Goal: Task Accomplishment & Management: Manage account settings

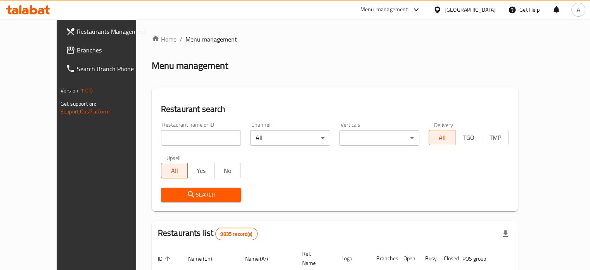
click at [183, 140] on input "search" at bounding box center [201, 138] width 80 height 16
type input "wokdojo"
click at [188, 192] on icon "submit" at bounding box center [191, 194] width 7 height 7
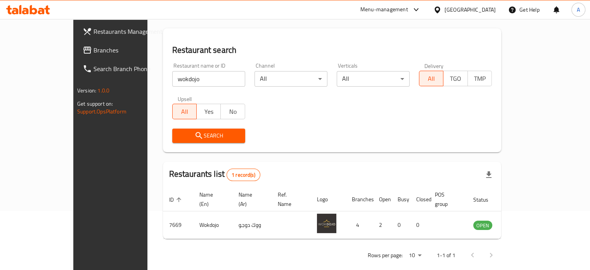
scroll to position [61, 0]
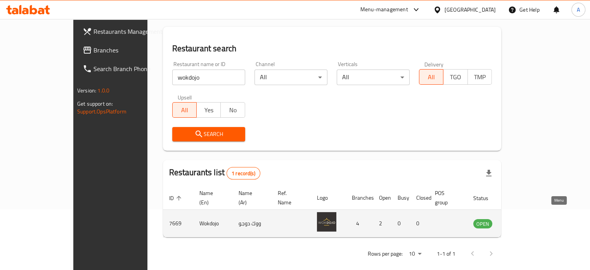
click at [523, 221] on icon "enhanced table" at bounding box center [519, 224] width 9 height 7
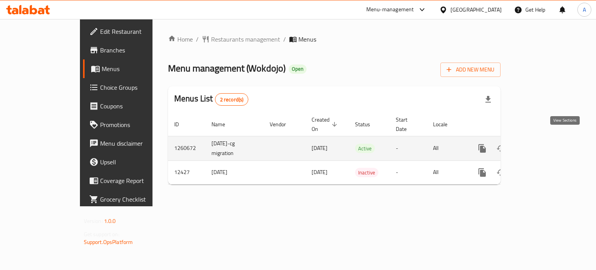
click at [543, 144] on icon "enhanced table" at bounding box center [538, 148] width 9 height 9
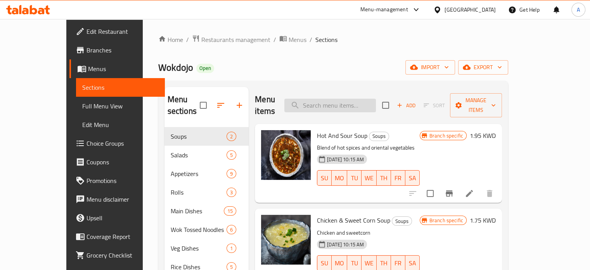
click at [348, 99] on input "search" at bounding box center [331, 106] width 92 height 14
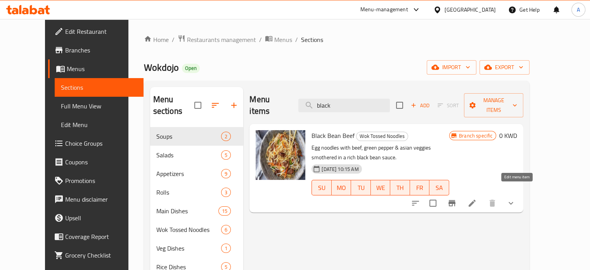
type input "black"
click at [476, 200] on icon at bounding box center [472, 203] width 7 height 7
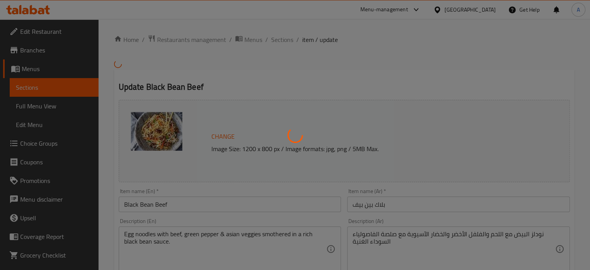
type input "اضافات أخرى"
type input "0"
type input "5"
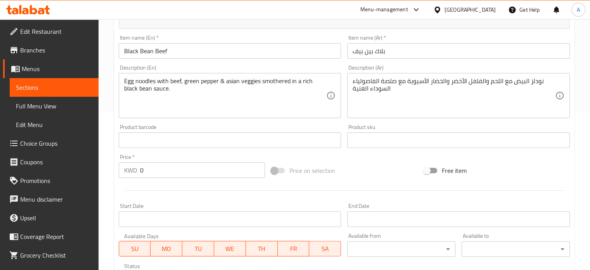
scroll to position [147, 0]
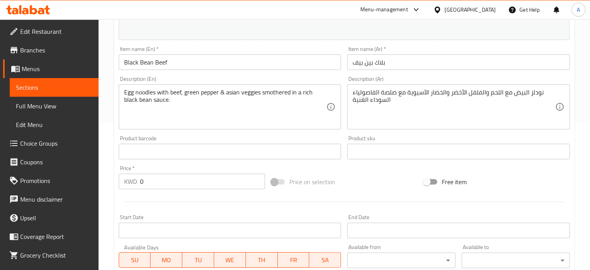
click at [184, 177] on input "0" at bounding box center [202, 182] width 125 height 16
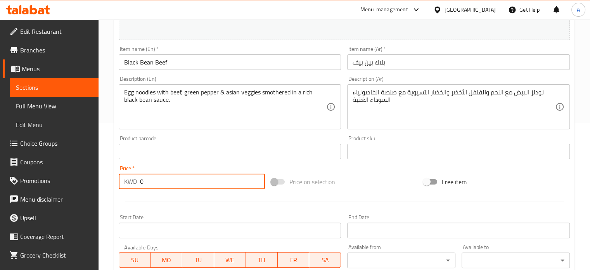
click at [184, 177] on input "0" at bounding box center [202, 182] width 125 height 16
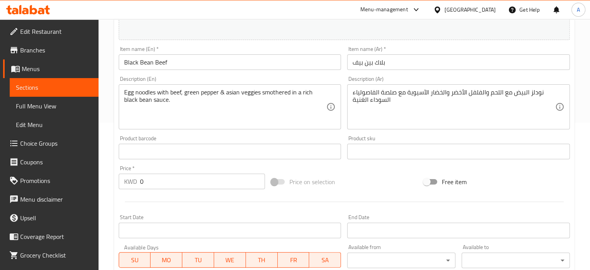
click at [219, 202] on div at bounding box center [345, 201] width 458 height 19
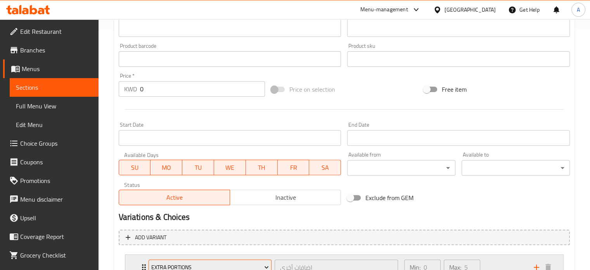
scroll to position [302, 0]
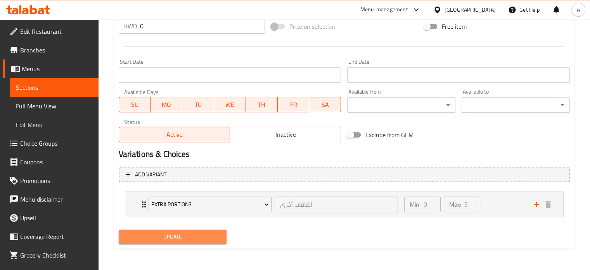
click at [175, 241] on span "Update" at bounding box center [173, 237] width 96 height 10
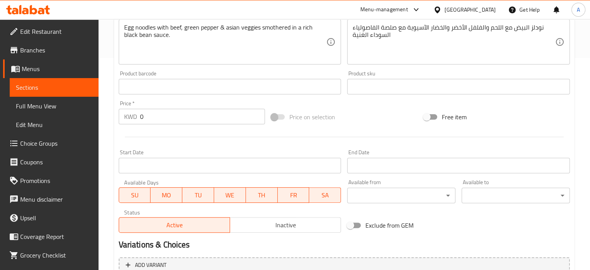
scroll to position [225, 0]
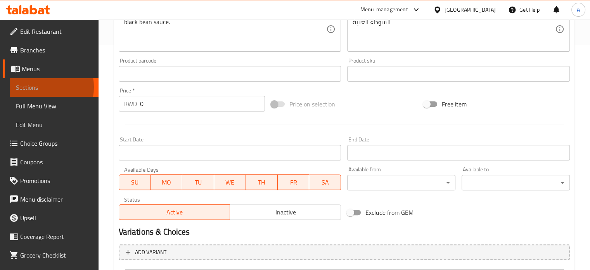
click at [34, 87] on span "Sections" at bounding box center [54, 87] width 76 height 9
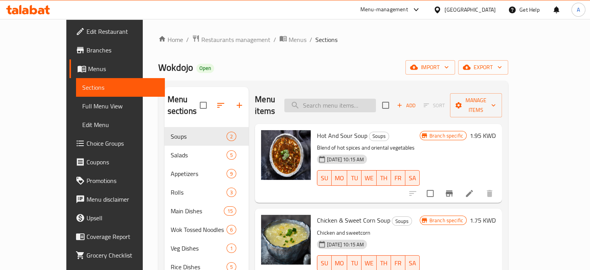
click at [340, 101] on input "search" at bounding box center [331, 106] width 92 height 14
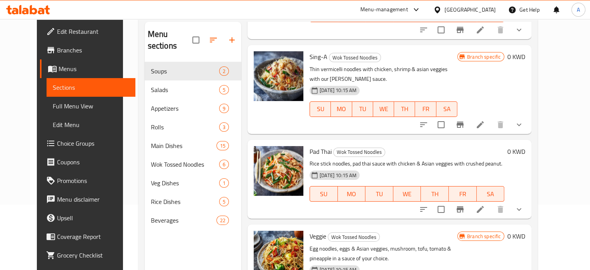
scroll to position [109, 0]
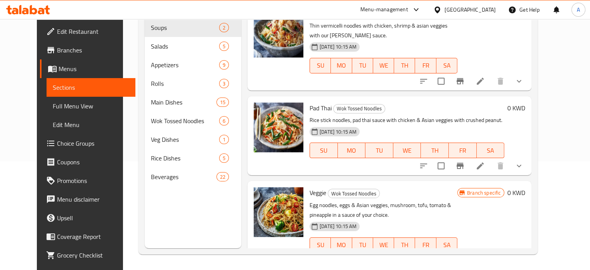
type input "vegg"
click at [485, 256] on icon at bounding box center [480, 260] width 9 height 9
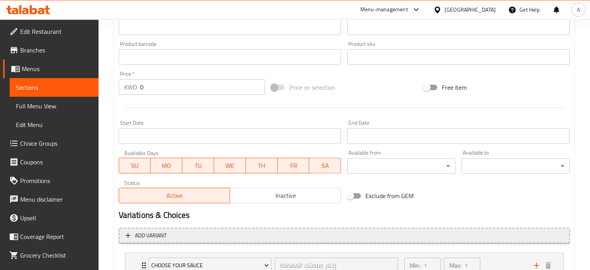
scroll to position [302, 0]
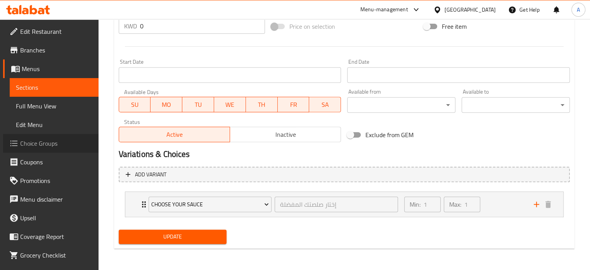
click at [51, 145] on span "Choice Groups" at bounding box center [56, 143] width 72 height 9
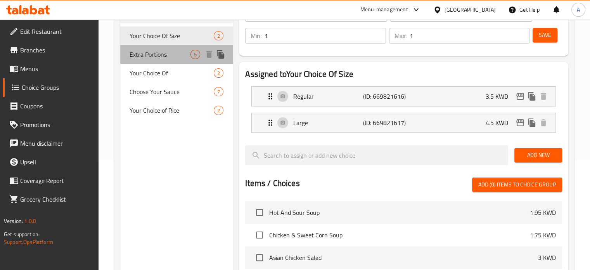
click at [157, 58] on span "Extra Portions" at bounding box center [160, 54] width 61 height 9
type input "Extra Portions"
type input "اضافات أخرى"
type input "0"
type input "5"
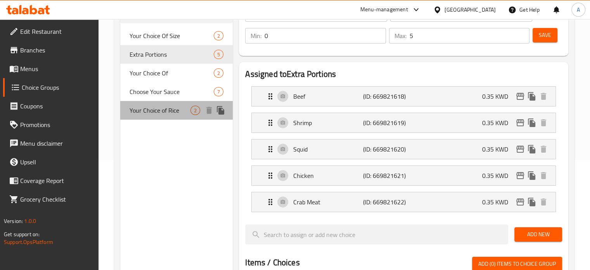
click at [156, 111] on span "Your Choice of Rice" at bounding box center [160, 110] width 61 height 9
type input "Your Choice of Rice"
type input "أختيارك من الأرز"
type input "1"
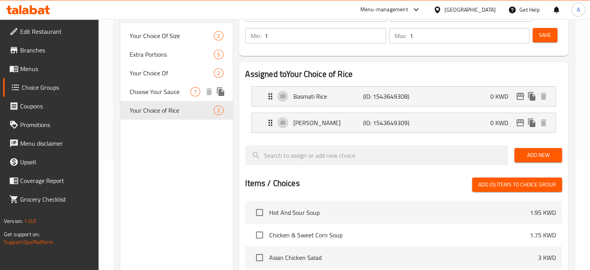
click at [155, 91] on span "Choose Your Sauce" at bounding box center [160, 91] width 61 height 9
type input "Choose Your Sauce"
type input "إختار صلصتك المفضلة"
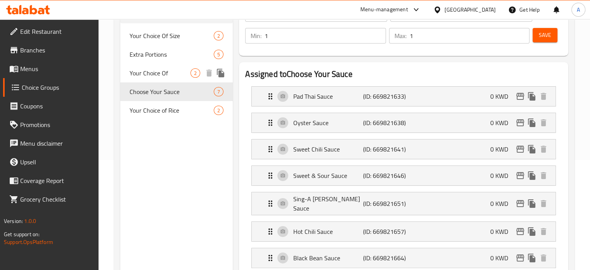
click at [154, 72] on span "Your Choice Of" at bounding box center [160, 72] width 61 height 9
type input "Your Choice Of"
type input "اختيارك من"
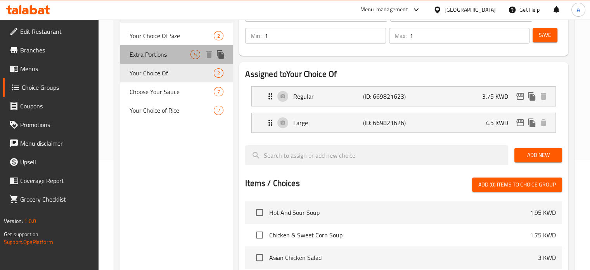
click at [153, 51] on span "Extra Portions" at bounding box center [160, 54] width 61 height 9
type input "Extra Portions"
type input "اضافات أخرى"
type input "0"
type input "5"
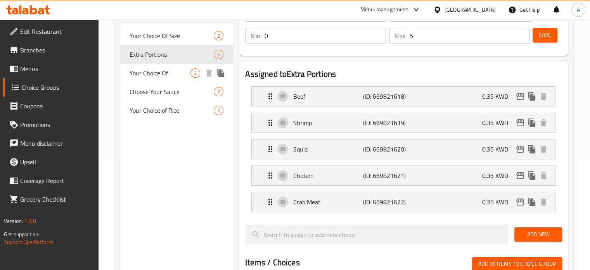
click at [156, 74] on span "Your Choice Of" at bounding box center [160, 72] width 61 height 9
type input "Your Choice Of"
type input "اختيارك من"
type input "1"
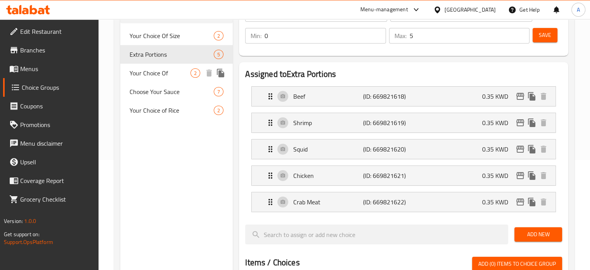
type input "1"
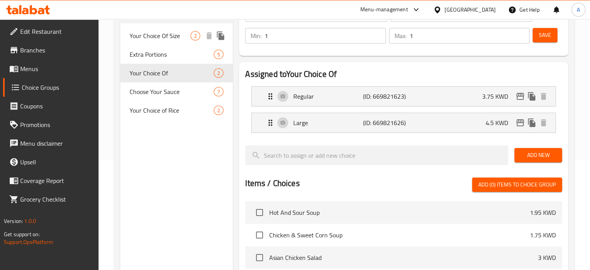
click at [161, 38] on span "Your Choice Of Size" at bounding box center [160, 35] width 61 height 9
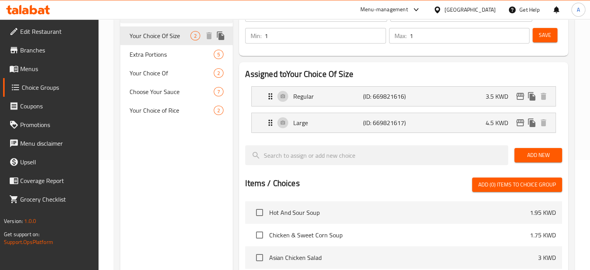
type input "Your Choice Of Size"
type input "اختيارك من حجم"
click at [34, 66] on span "Menus" at bounding box center [56, 68] width 72 height 9
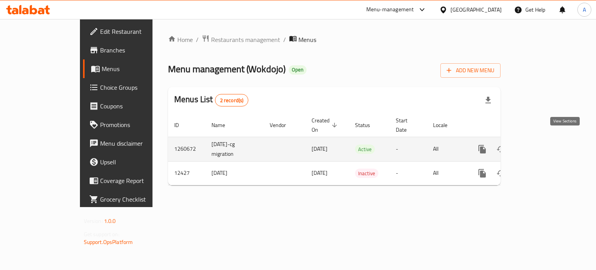
click at [542, 146] on icon "enhanced table" at bounding box center [538, 149] width 7 height 7
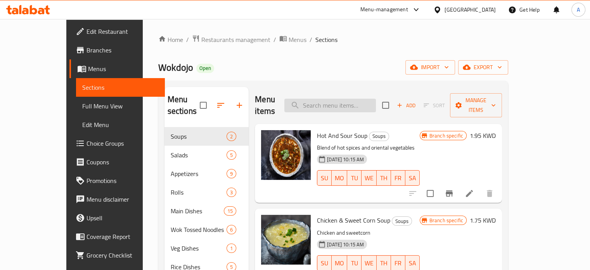
click at [347, 99] on input "search" at bounding box center [331, 106] width 92 height 14
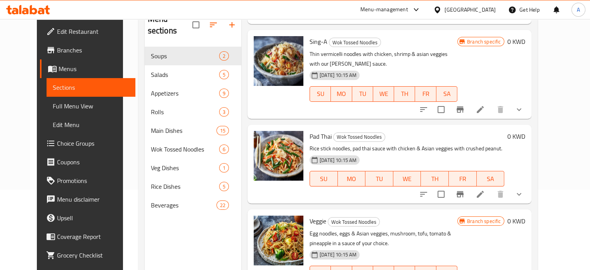
scroll to position [109, 0]
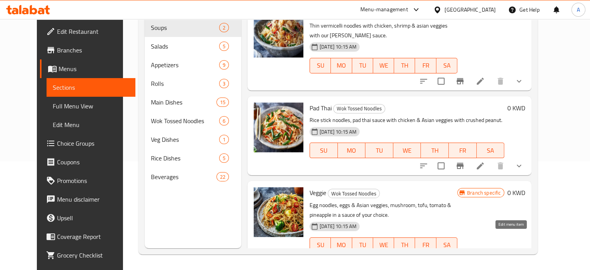
type input "vegg"
click at [485, 256] on icon at bounding box center [480, 260] width 9 height 9
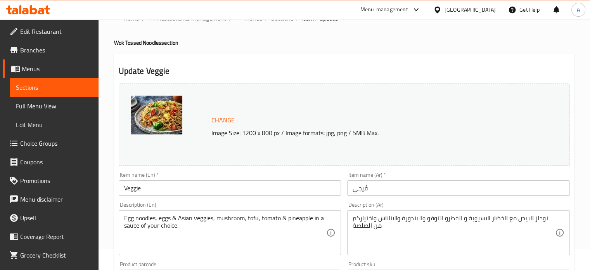
scroll to position [302, 0]
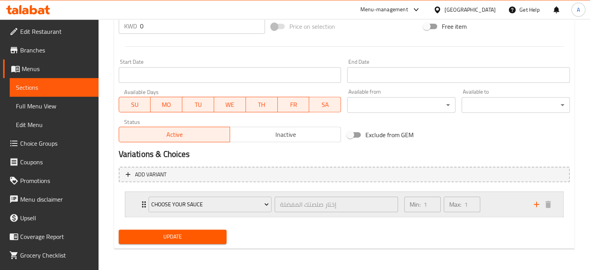
click at [144, 205] on div "Choose Your Sauce إختار صلصتك المفضلة ​" at bounding box center [273, 204] width 259 height 25
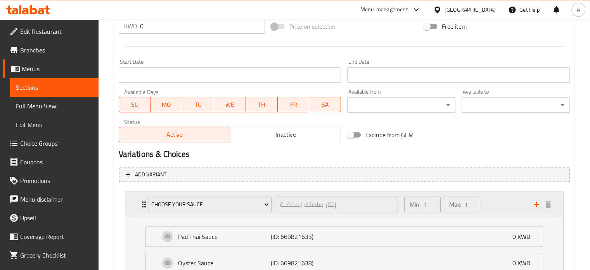
click at [144, 205] on div "Choose Your Sauce إختار صلصتك المفضلة ​" at bounding box center [273, 204] width 259 height 25
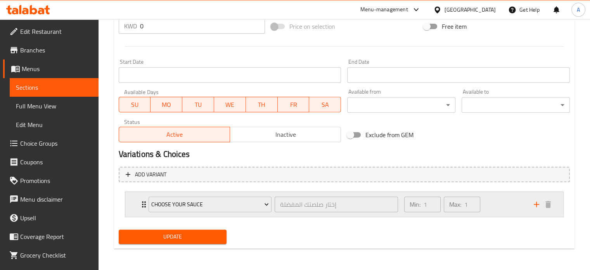
click at [146, 203] on div "Choose Your Sauce إختار صلصتك المفضلة ​" at bounding box center [273, 204] width 259 height 25
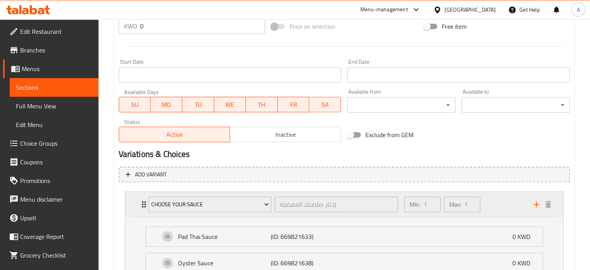
click at [146, 203] on div "Choose Your Sauce إختار صلصتك المفضلة ​" at bounding box center [273, 204] width 259 height 25
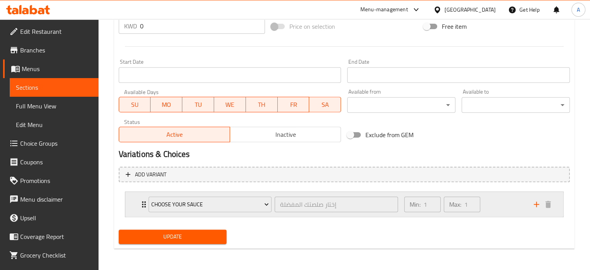
click at [146, 203] on div "Choose Your Sauce إختار صلصتك المفضلة ​" at bounding box center [273, 204] width 259 height 25
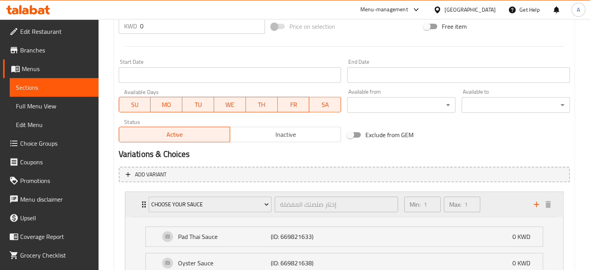
click at [146, 203] on div "Choose Your Sauce إختار صلصتك المفضلة ​" at bounding box center [273, 204] width 259 height 25
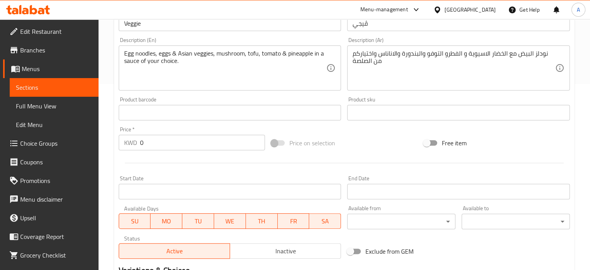
click at [42, 89] on span "Sections" at bounding box center [54, 87] width 76 height 9
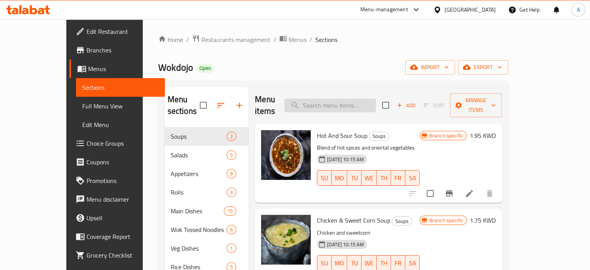
click at [360, 102] on input "search" at bounding box center [331, 106] width 92 height 14
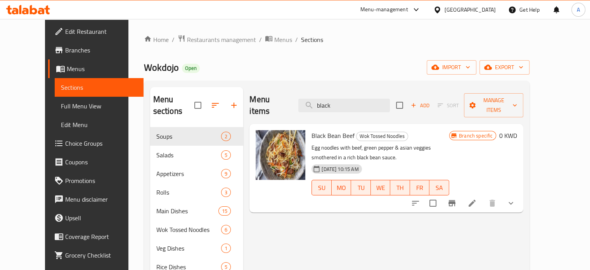
type input "black"
click at [477, 198] on icon at bounding box center [472, 202] width 9 height 9
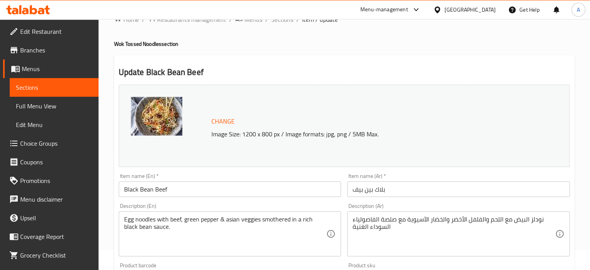
scroll to position [302, 0]
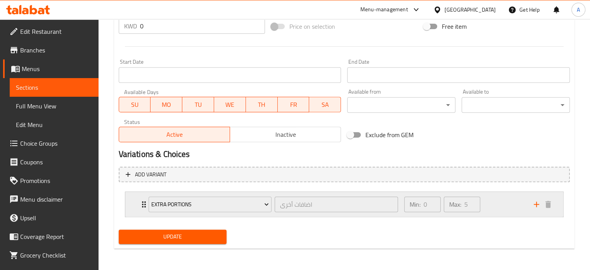
click at [142, 203] on icon "Expand" at bounding box center [143, 204] width 9 height 9
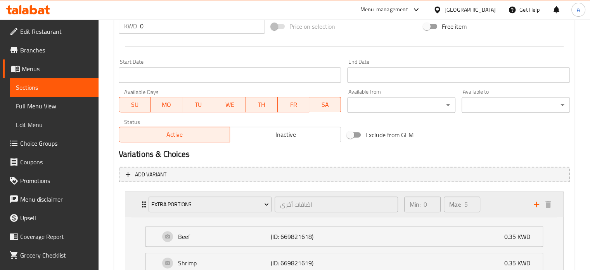
click at [142, 203] on icon "Expand" at bounding box center [143, 204] width 9 height 9
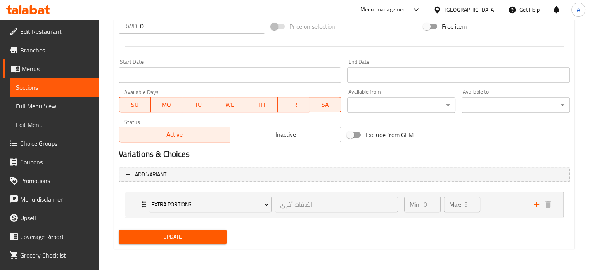
click at [42, 143] on span "Choice Groups" at bounding box center [56, 143] width 72 height 9
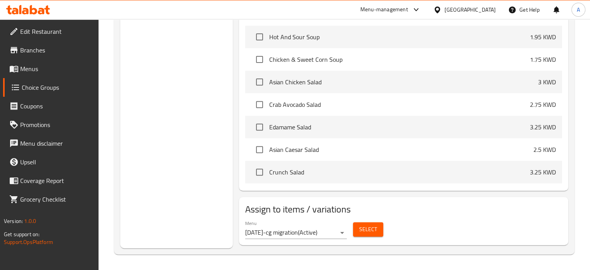
scroll to position [110, 0]
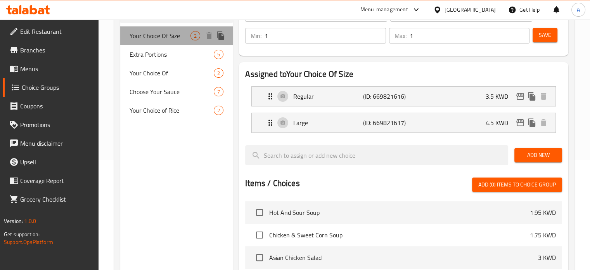
click at [152, 40] on span "Your Choice Of Size" at bounding box center [160, 35] width 61 height 9
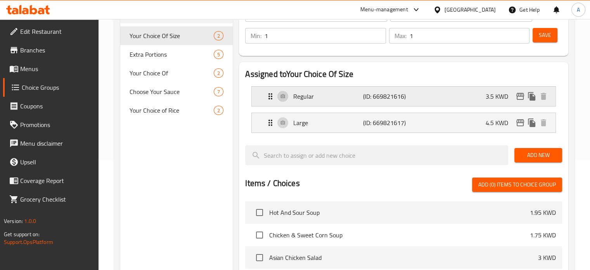
click at [458, 98] on div "Regular (ID: 669821616) 3.5 KWD" at bounding box center [406, 96] width 281 height 19
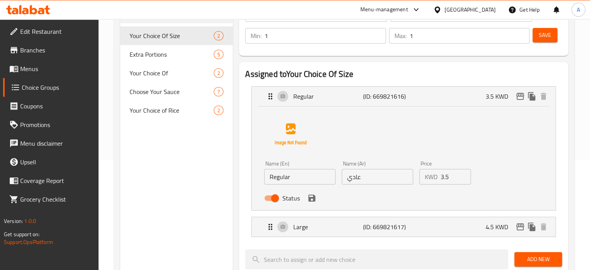
click at [446, 175] on input "3.5" at bounding box center [456, 177] width 31 height 16
click at [309, 198] on icon "save" at bounding box center [312, 197] width 7 height 7
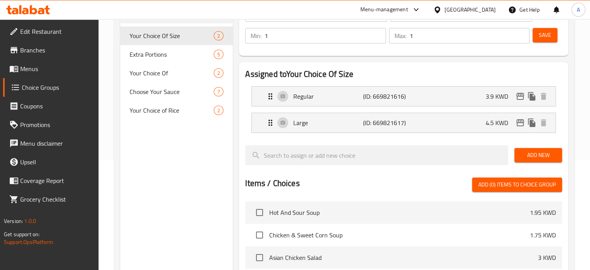
type input "3.9"
click at [494, 122] on p "4.5 KWD" at bounding box center [500, 122] width 29 height 9
click at [490, 121] on p "4.5 KWD" at bounding box center [500, 122] width 29 height 9
click at [468, 125] on div "Large (ID: 669821617) 4.5 KWD" at bounding box center [406, 122] width 281 height 19
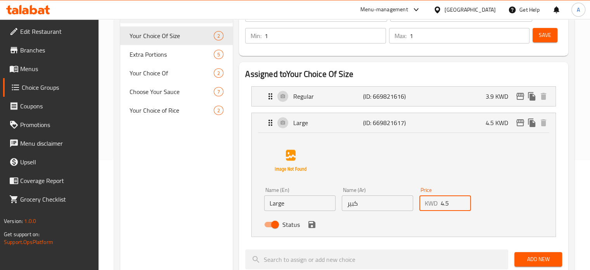
click at [450, 204] on input "4.5" at bounding box center [456, 203] width 31 height 16
click at [311, 226] on icon "save" at bounding box center [311, 224] width 9 height 9
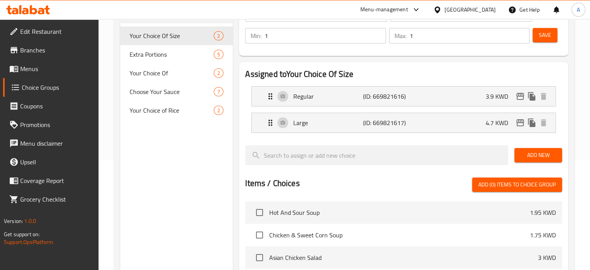
type input "4.7"
click at [546, 29] on button "Save" at bounding box center [545, 35] width 25 height 14
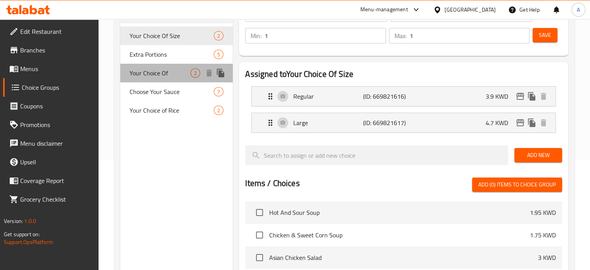
click at [173, 78] on div "Your Choice Of 2" at bounding box center [176, 73] width 113 height 19
type input "Your Choice Of"
type input "اختيارك من"
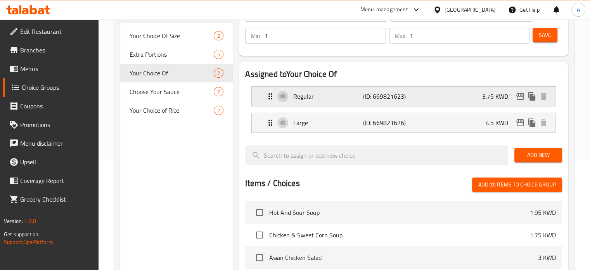
click at [497, 100] on p "3.75 KWD" at bounding box center [499, 96] width 32 height 9
click at [483, 97] on p "3.75 KWD" at bounding box center [499, 96] width 32 height 9
click at [473, 96] on div "Regular (ID: 669821623) 3.75 KWD" at bounding box center [406, 96] width 281 height 19
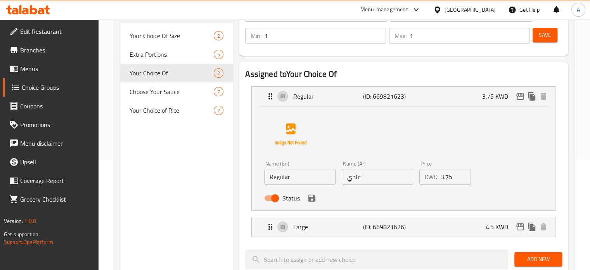
click at [449, 178] on input "3.75" at bounding box center [456, 177] width 31 height 16
click at [452, 177] on input "3.75" at bounding box center [456, 177] width 31 height 16
click at [313, 200] on icon "save" at bounding box center [312, 197] width 7 height 7
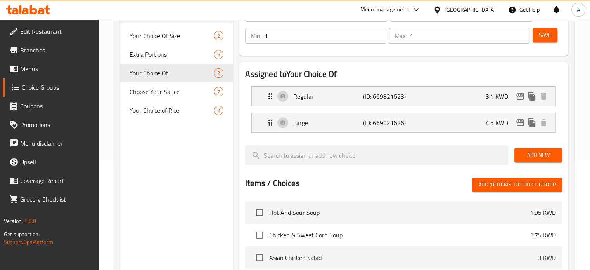
type input "3.4"
click at [489, 120] on p "4.5 KWD" at bounding box center [500, 122] width 29 height 9
click at [486, 123] on p "4.5 KWD" at bounding box center [500, 122] width 29 height 9
click at [464, 127] on div "Large (ID: 669821626) 4.5 KWD" at bounding box center [406, 122] width 281 height 19
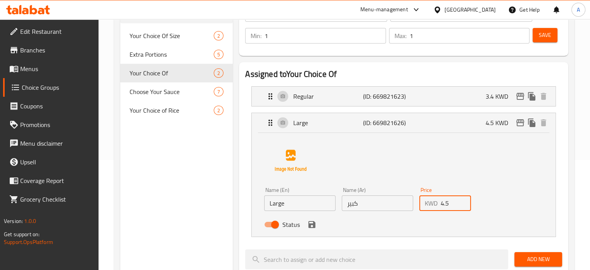
click at [455, 201] on input "4.5" at bounding box center [456, 203] width 31 height 16
click at [313, 229] on icon "save" at bounding box center [311, 224] width 9 height 9
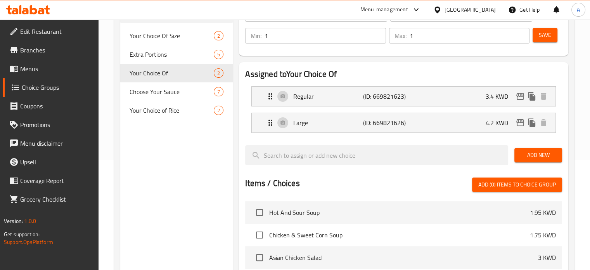
type input "4.2"
click at [543, 35] on span "Save" at bounding box center [545, 35] width 12 height 10
click at [542, 34] on span "Save" at bounding box center [545, 35] width 12 height 10
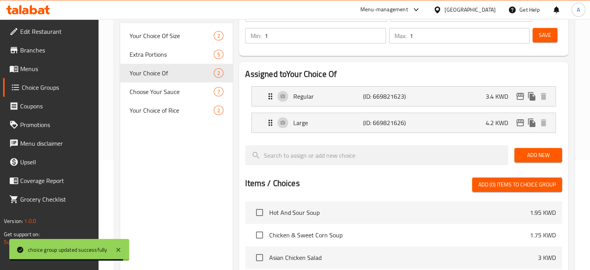
click at [47, 69] on span "Menus" at bounding box center [56, 68] width 72 height 9
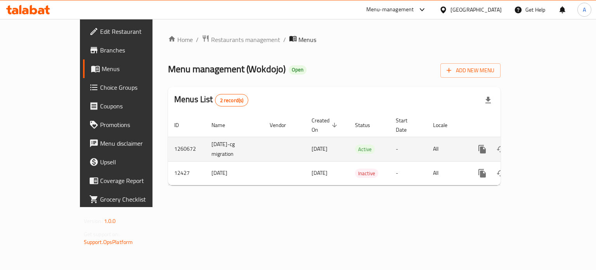
click at [542, 146] on icon "enhanced table" at bounding box center [538, 149] width 7 height 7
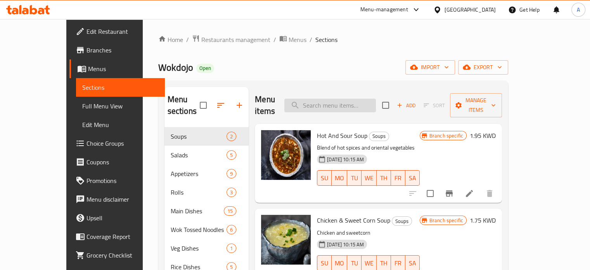
click at [356, 100] on input "search" at bounding box center [331, 106] width 92 height 14
click at [165, 165] on div "Appetizers 9" at bounding box center [207, 173] width 85 height 19
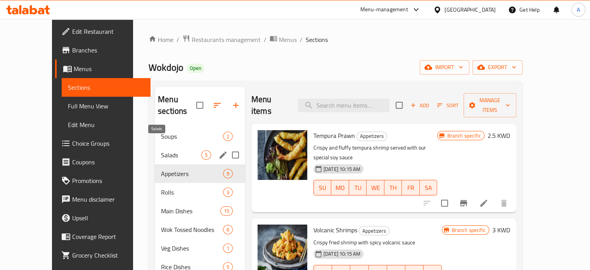
click at [180, 150] on span "Salads" at bounding box center [181, 154] width 40 height 9
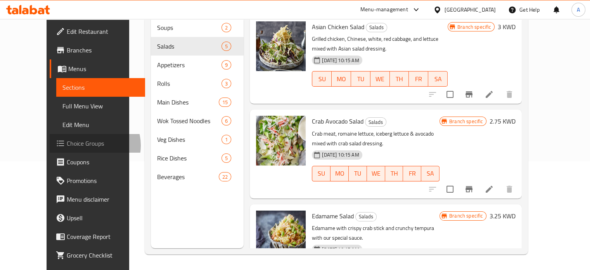
click at [67, 145] on span "Choice Groups" at bounding box center [103, 143] width 72 height 9
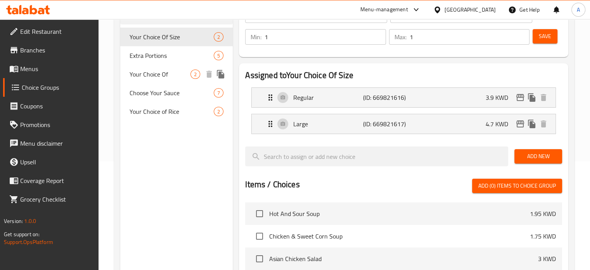
click at [155, 71] on span "Your Choice Of" at bounding box center [160, 73] width 61 height 9
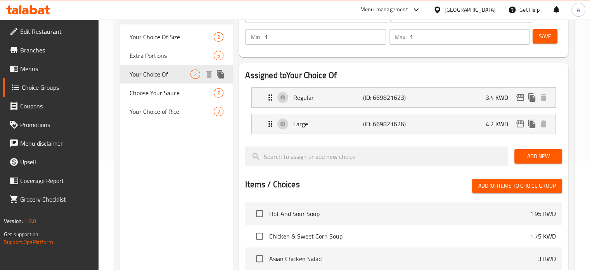
type input "Your Choice Of"
type input "اختيارك من"
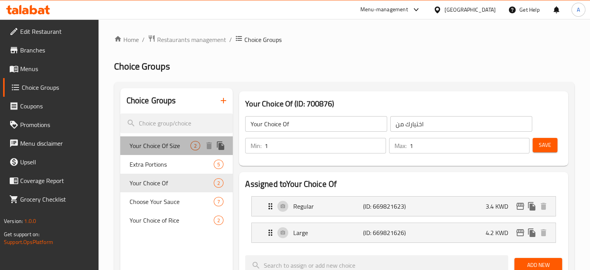
click at [168, 147] on span "Your Choice Of Size" at bounding box center [160, 145] width 61 height 9
type input "Your Choice Of Size"
type input "اختيارك من حجم"
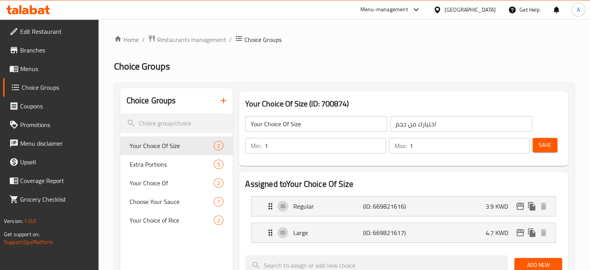
scroll to position [39, 0]
